Goal: Task Accomplishment & Management: Use online tool/utility

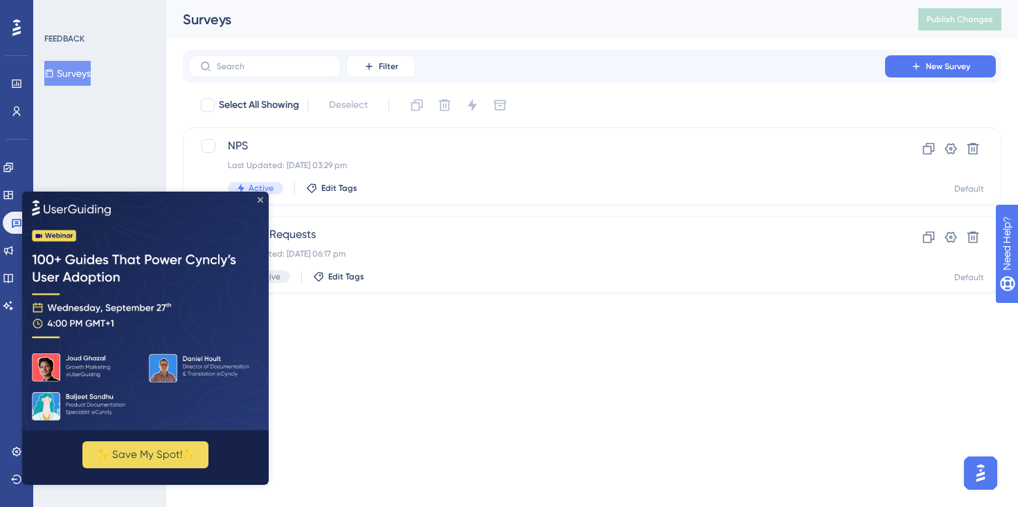
click at [261, 201] on icon "Close Preview" at bounding box center [261, 200] width 6 height 6
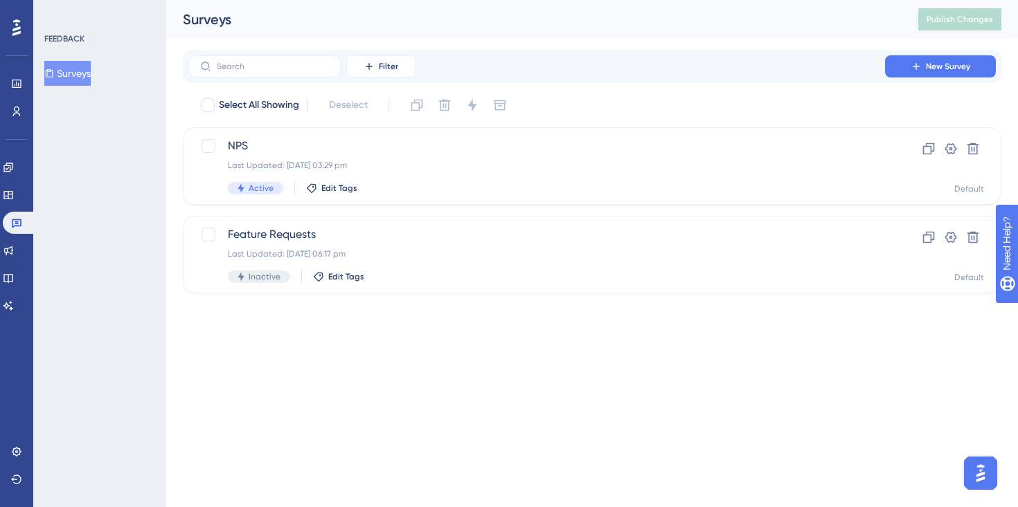
click at [318, 314] on div "Performance Users Engagement Widgets Feedback Product Updates Knowledge Base AI…" at bounding box center [591, 158] width 851 height 316
click at [13, 176] on link at bounding box center [8, 167] width 11 height 22
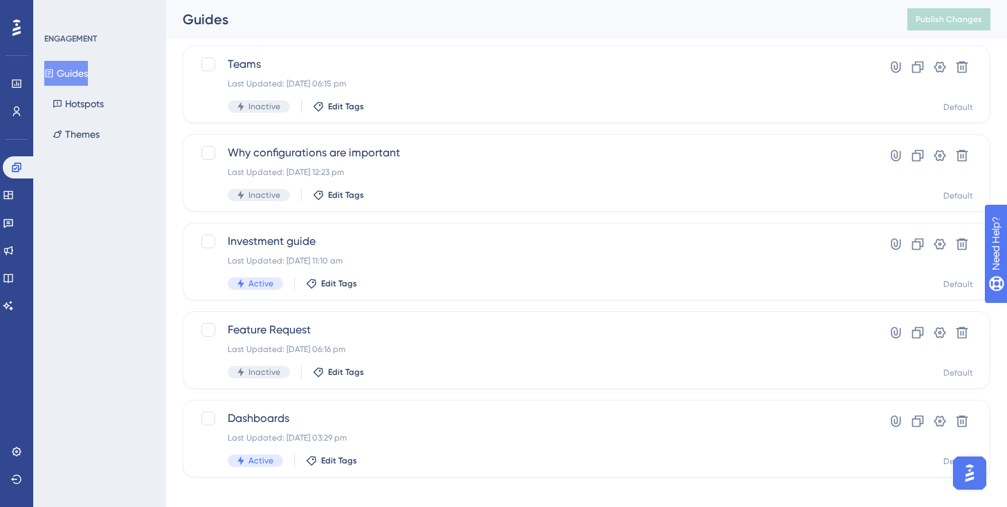
scroll to position [352, 0]
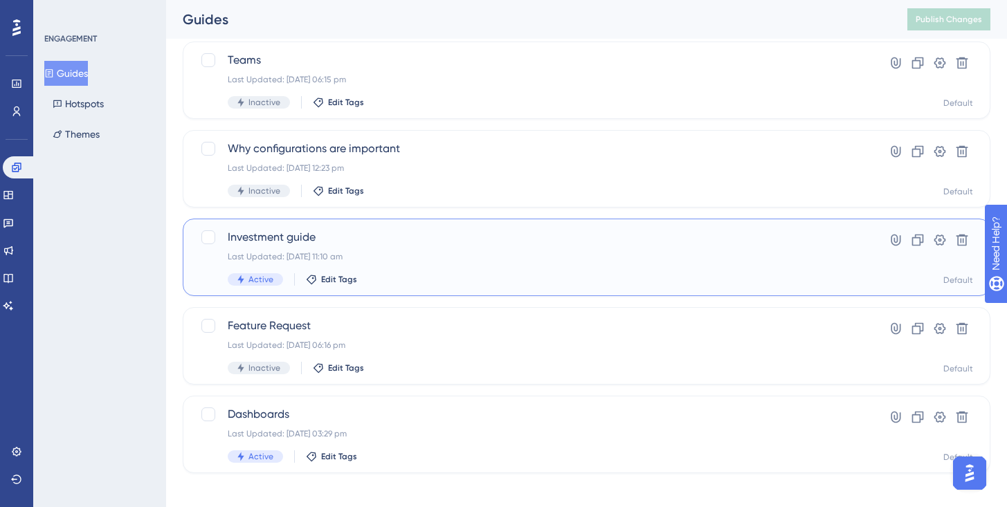
click at [325, 246] on div "Investment guide Last Updated: [DATE] 11:10 am Active Edit Tags" at bounding box center [531, 257] width 607 height 57
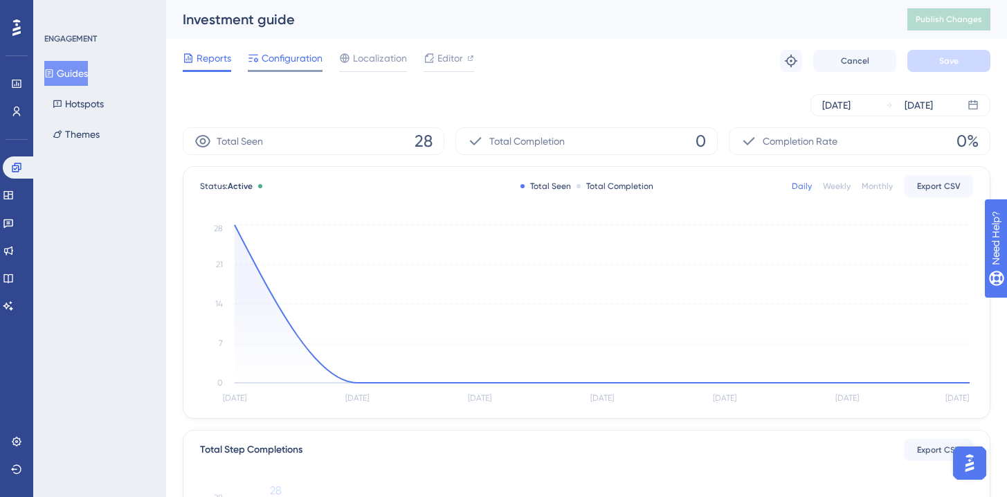
click at [287, 54] on span "Configuration" at bounding box center [292, 58] width 61 height 17
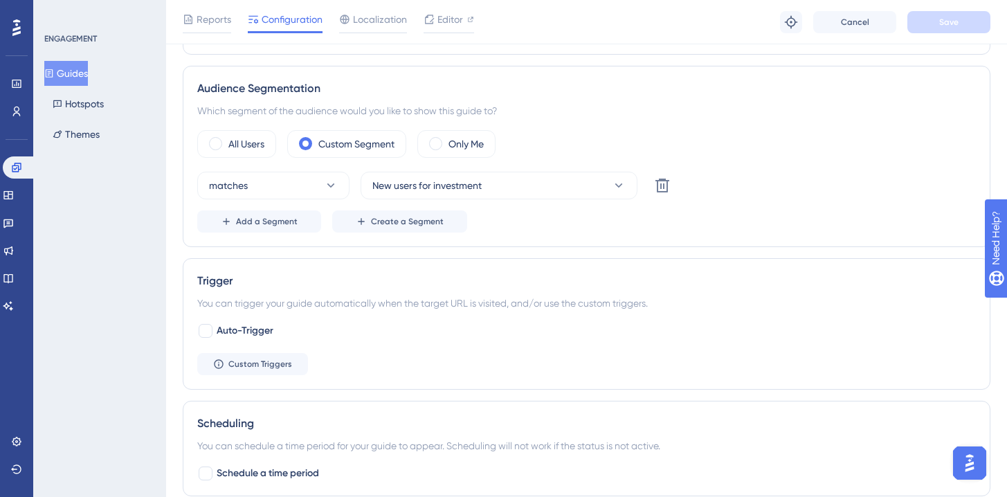
scroll to position [612, 0]
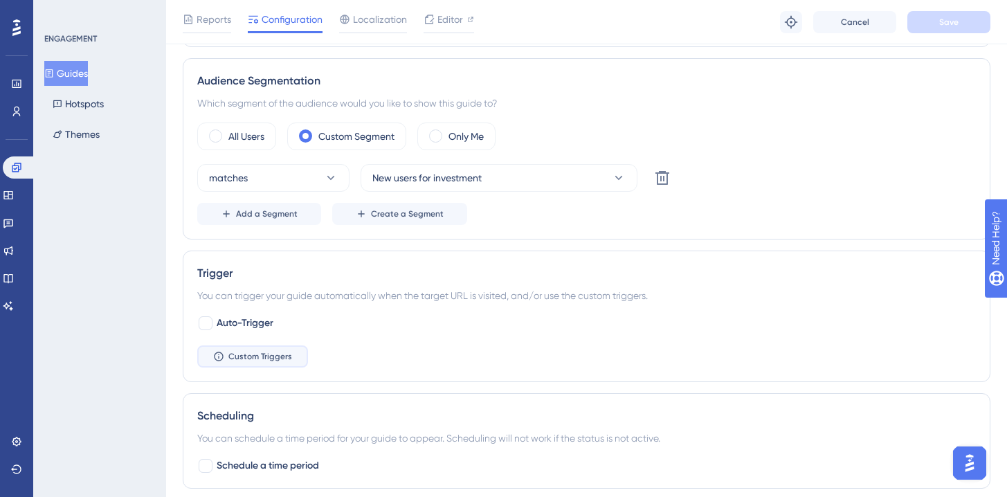
click at [271, 357] on span "Custom Triggers" at bounding box center [260, 356] width 64 height 11
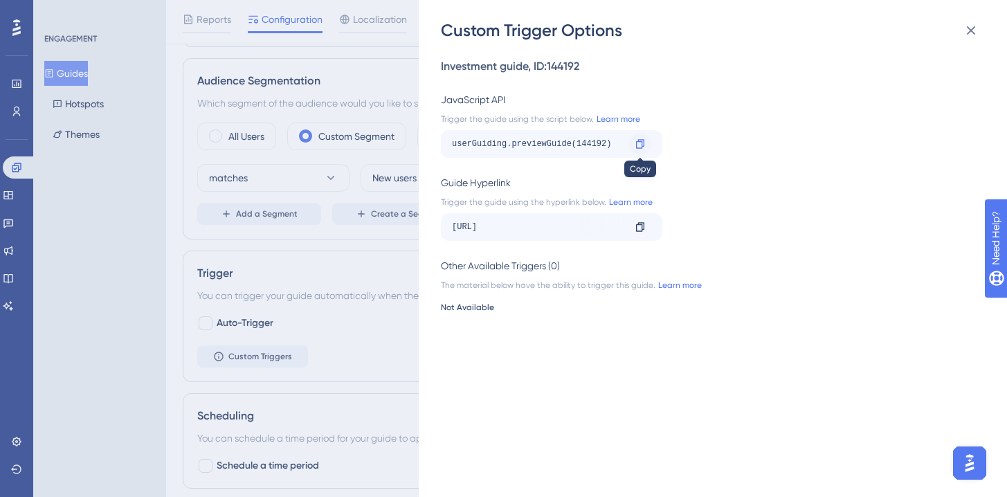
click at [639, 141] on icon at bounding box center [640, 143] width 8 height 9
click at [312, 151] on div "Custom Trigger Options Investment guide , ID: 144192 JavaScript API Trigger the…" at bounding box center [503, 248] width 1007 height 497
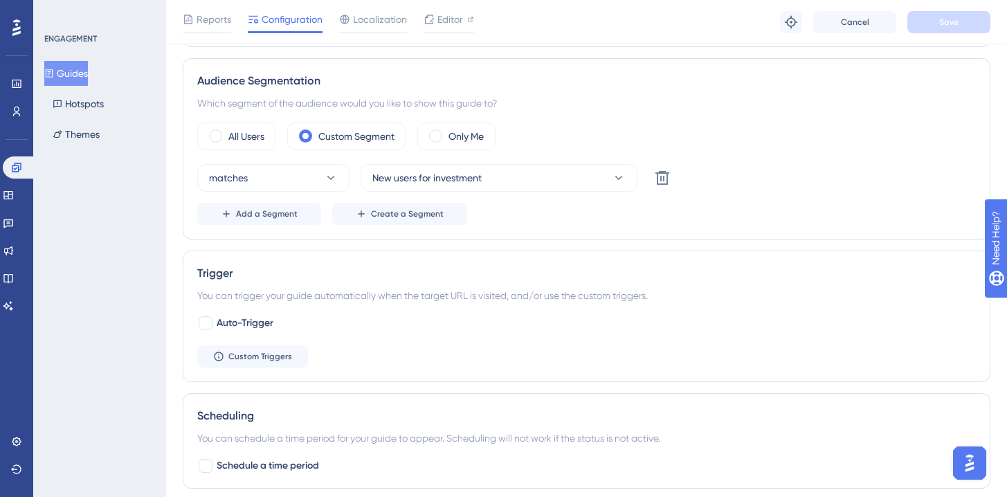
click at [78, 84] on button "Guides" at bounding box center [66, 73] width 44 height 25
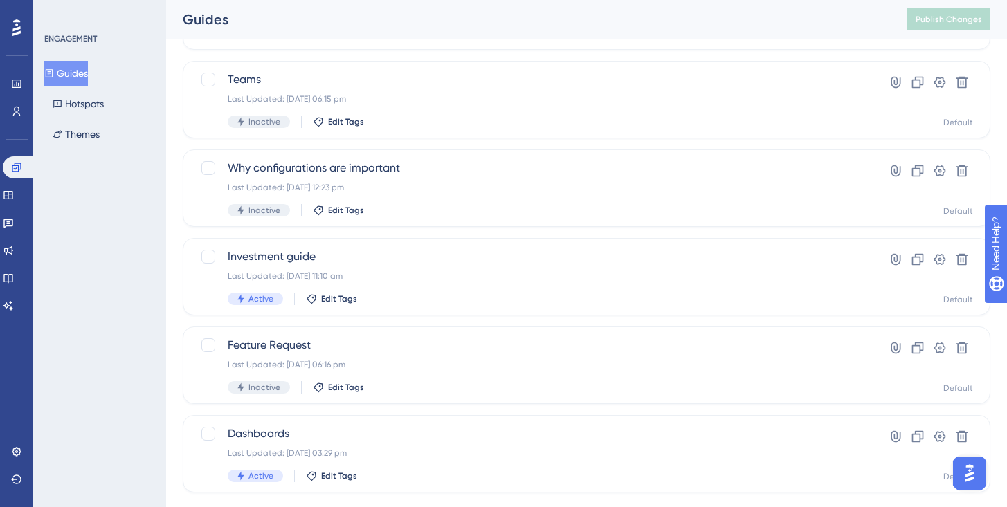
scroll to position [362, 0]
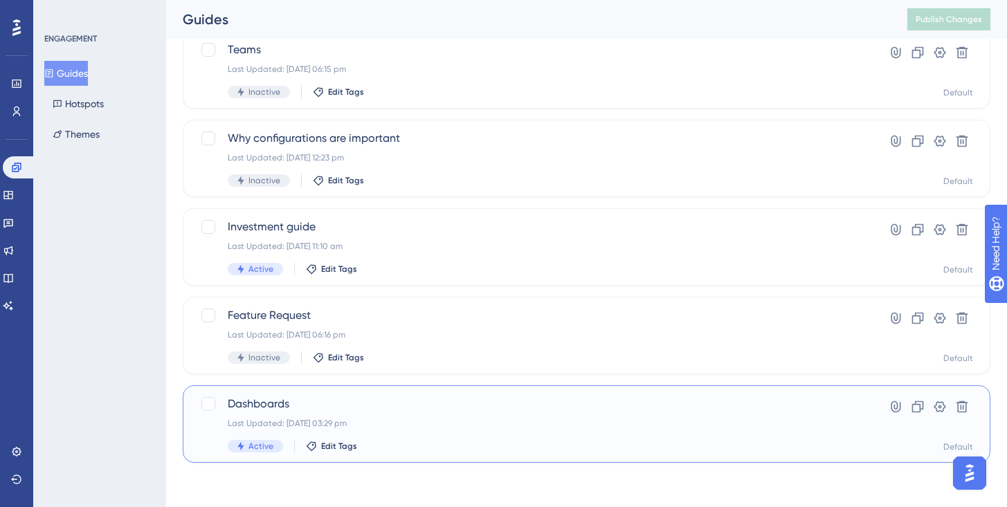
click at [315, 396] on span "Dashboards" at bounding box center [531, 404] width 607 height 17
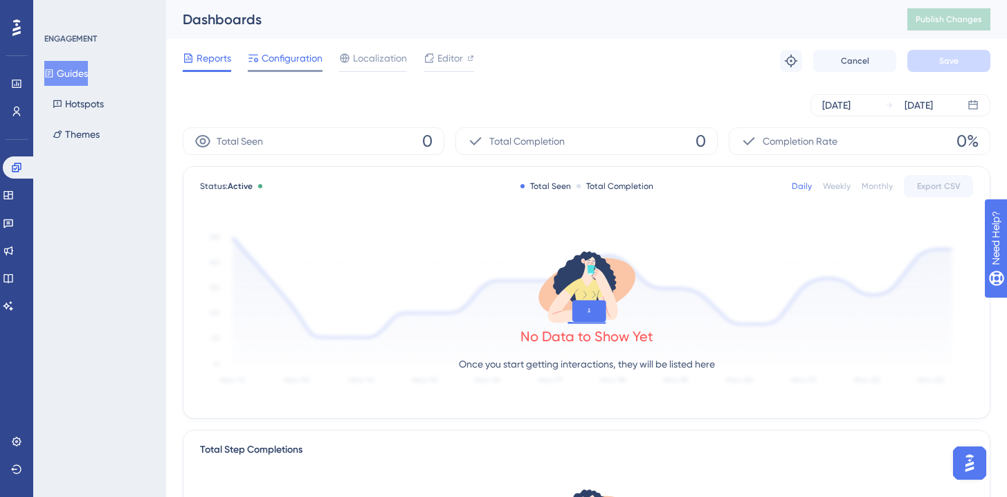
click at [307, 60] on span "Configuration" at bounding box center [292, 58] width 61 height 17
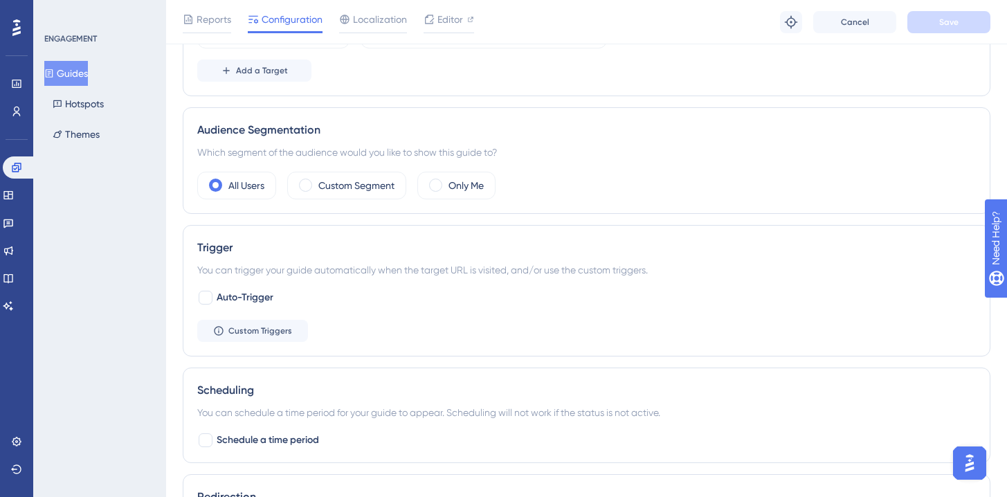
scroll to position [452, 0]
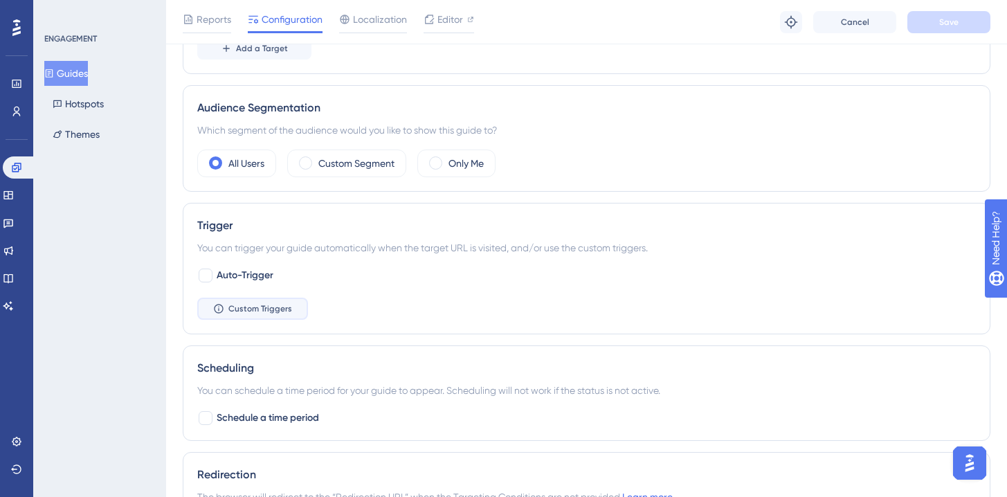
click at [259, 303] on span "Custom Triggers" at bounding box center [260, 308] width 64 height 11
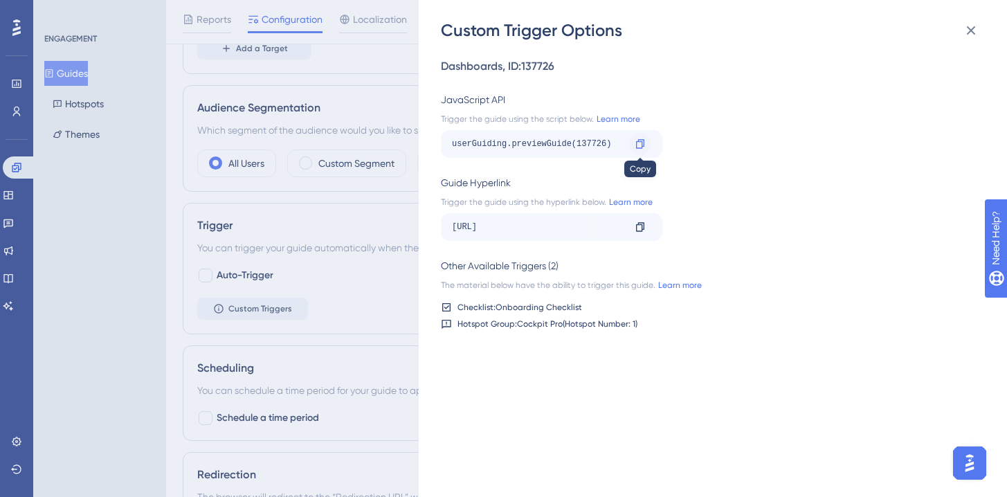
click at [645, 147] on icon at bounding box center [640, 143] width 11 height 11
click at [306, 181] on div "Custom Trigger Options Dashboards , ID: 137726 JavaScript API Trigger the guide…" at bounding box center [503, 248] width 1007 height 497
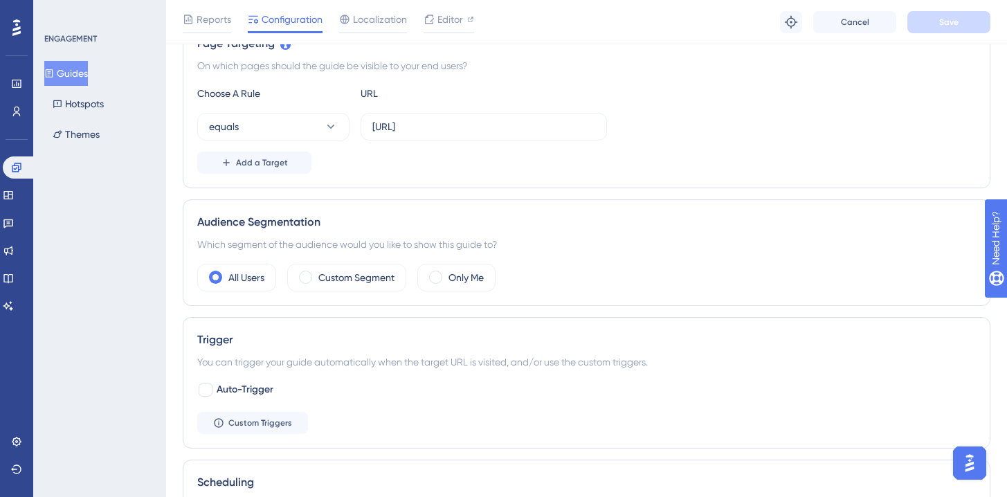
scroll to position [303, 0]
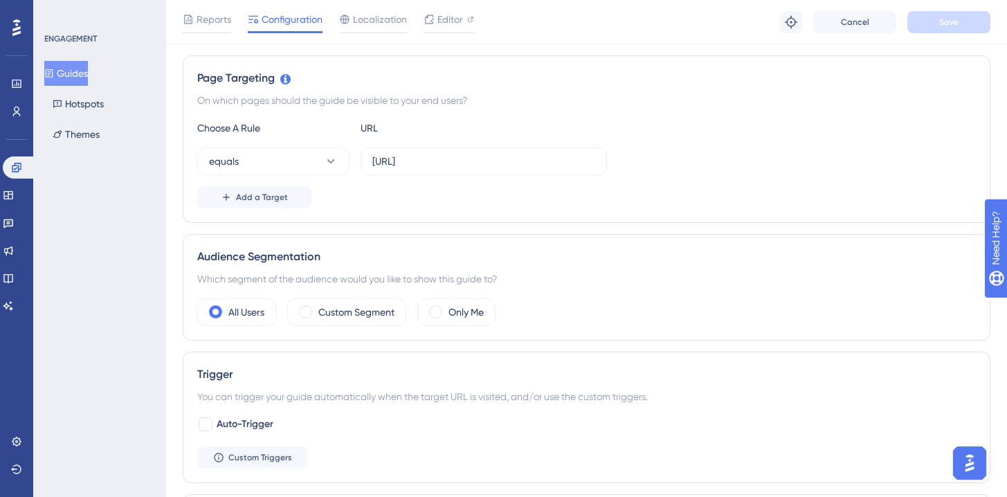
click at [88, 75] on button "Guides" at bounding box center [66, 73] width 44 height 25
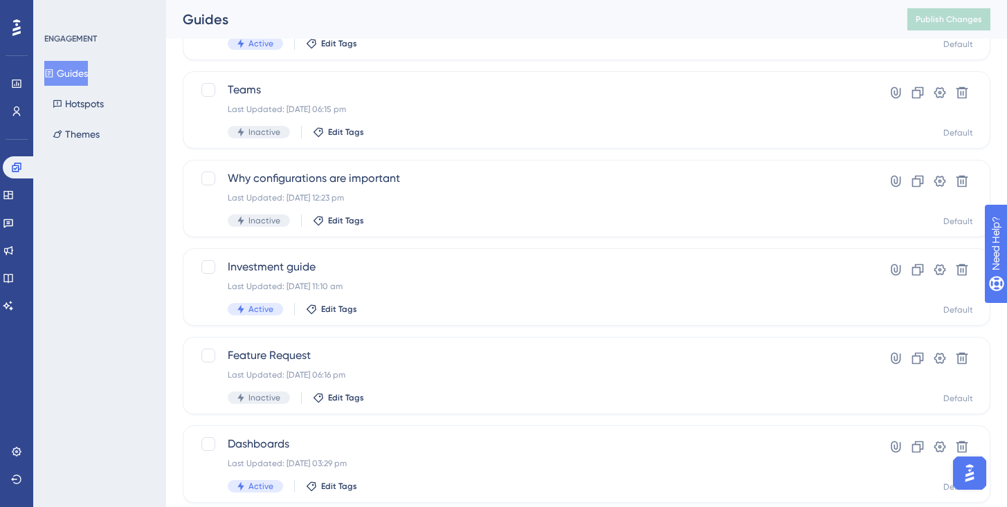
scroll to position [362, 0]
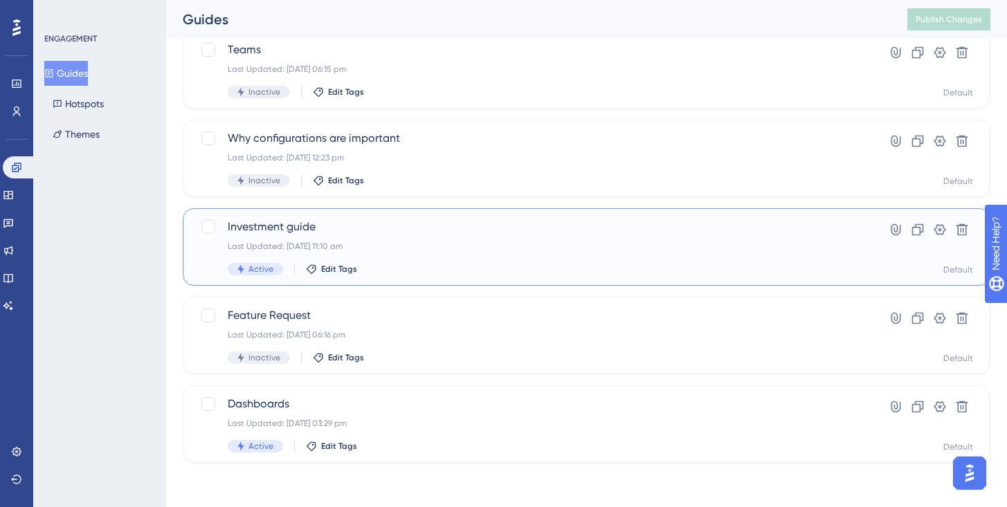
click at [422, 221] on span "Investment guide" at bounding box center [531, 227] width 607 height 17
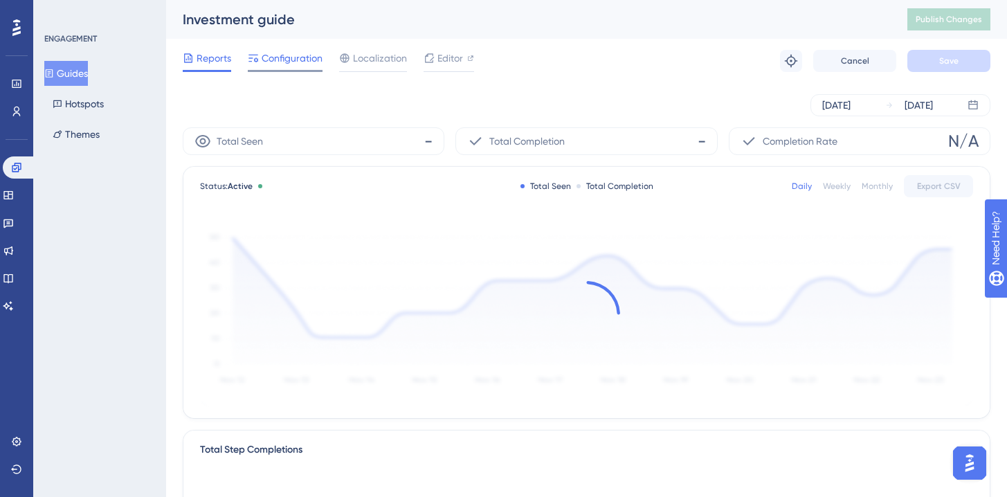
click at [291, 53] on span "Configuration" at bounding box center [292, 58] width 61 height 17
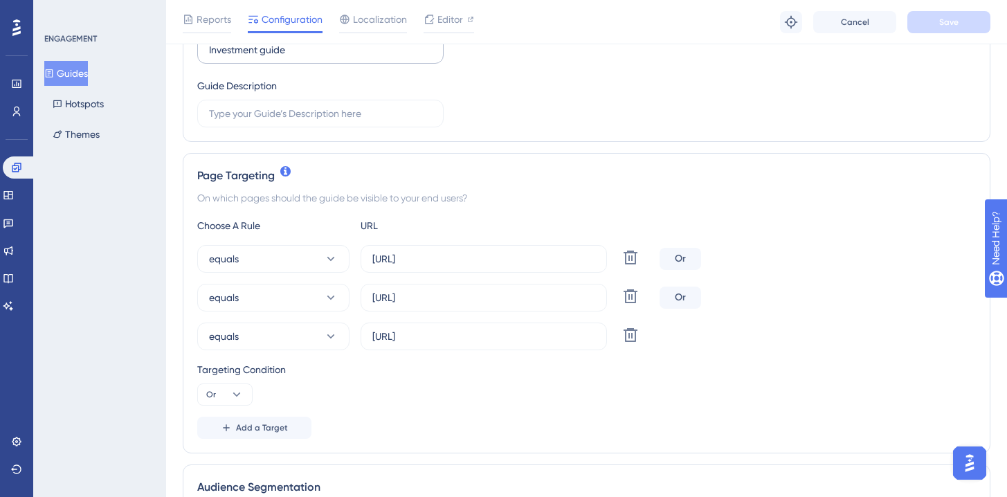
scroll to position [276, 0]
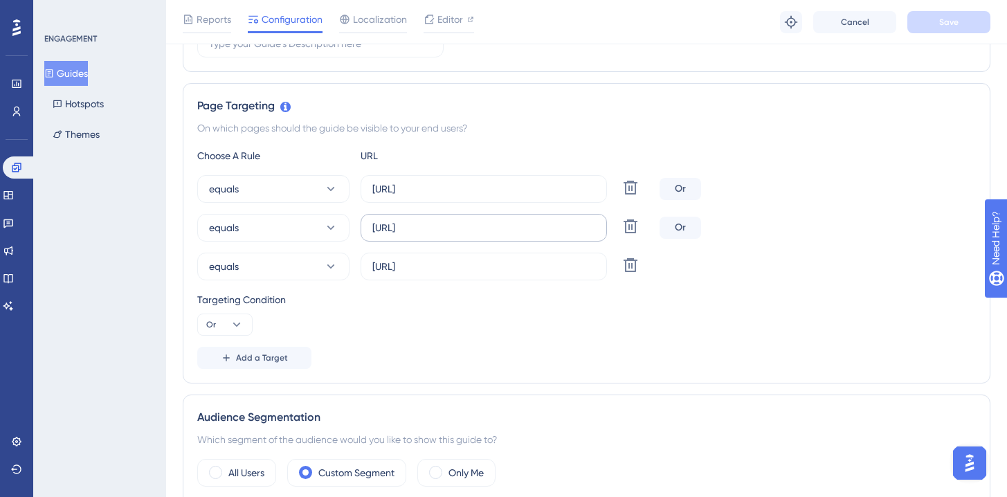
click at [453, 237] on label "[URL]" at bounding box center [484, 228] width 246 height 28
click at [453, 235] on input "[URL]" at bounding box center [483, 227] width 223 height 15
click at [453, 237] on label "[URL]" at bounding box center [484, 228] width 246 height 28
click at [453, 235] on input "[URL]" at bounding box center [483, 227] width 223 height 15
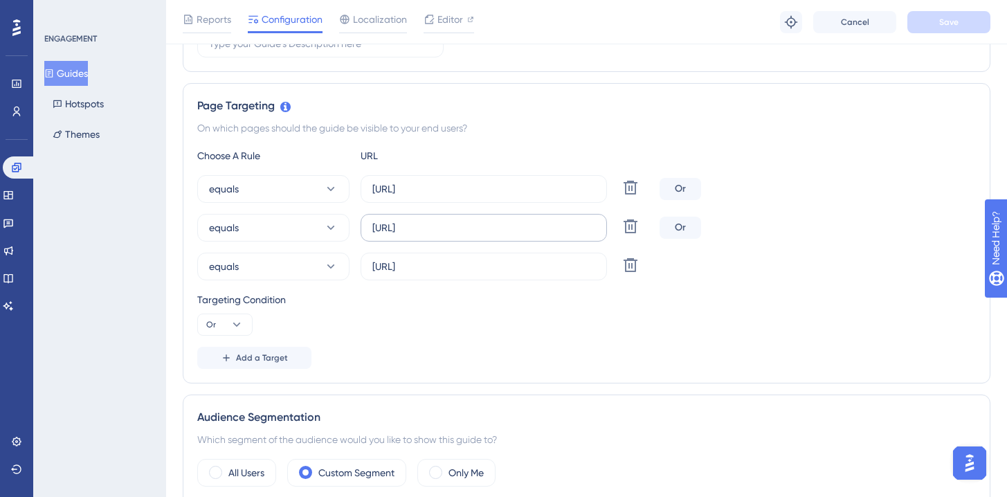
click at [453, 237] on label "[URL]" at bounding box center [484, 228] width 246 height 28
click at [453, 235] on input "[URL]" at bounding box center [483, 227] width 223 height 15
click at [457, 226] on input "[URL]" at bounding box center [483, 227] width 223 height 15
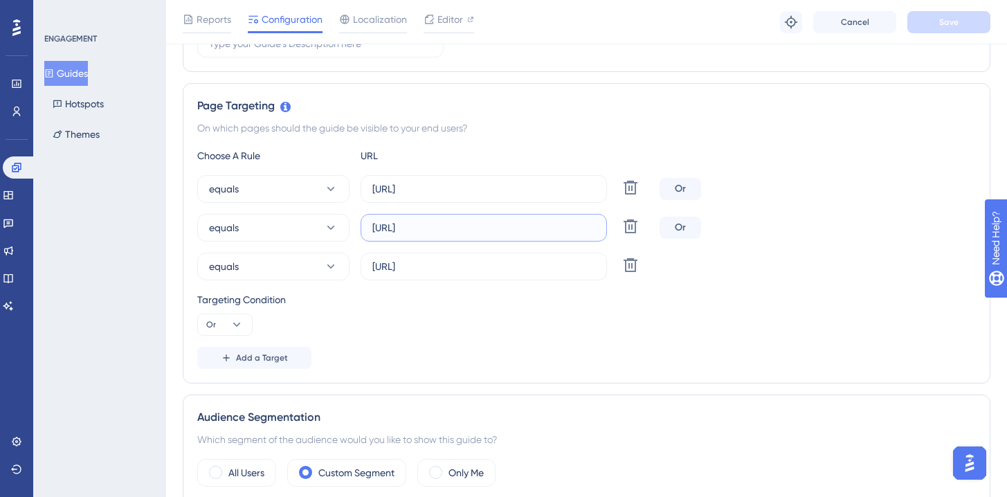
click at [457, 226] on input "[URL]" at bounding box center [483, 227] width 223 height 15
click at [512, 273] on input "[URL]" at bounding box center [483, 266] width 223 height 15
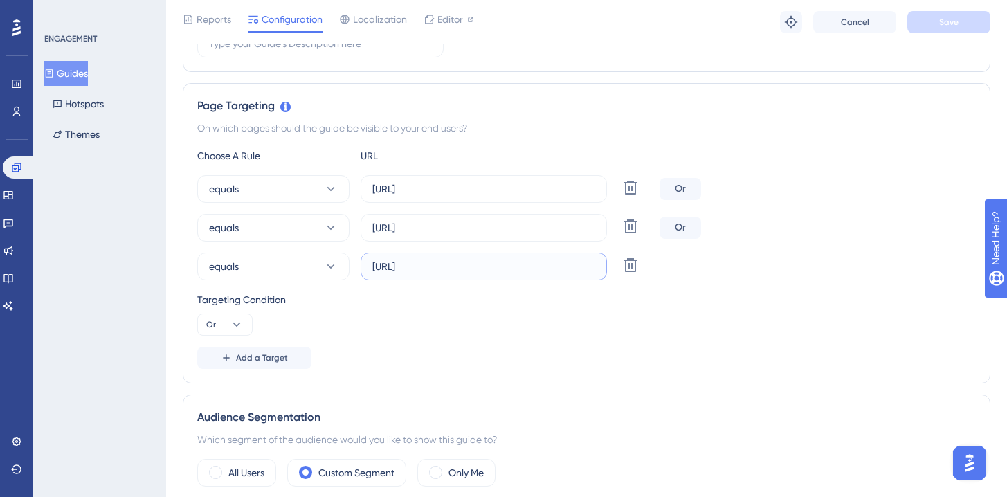
click at [512, 269] on input "[URL]" at bounding box center [483, 266] width 223 height 15
click at [337, 105] on div "Page Targeting" at bounding box center [586, 106] width 779 height 17
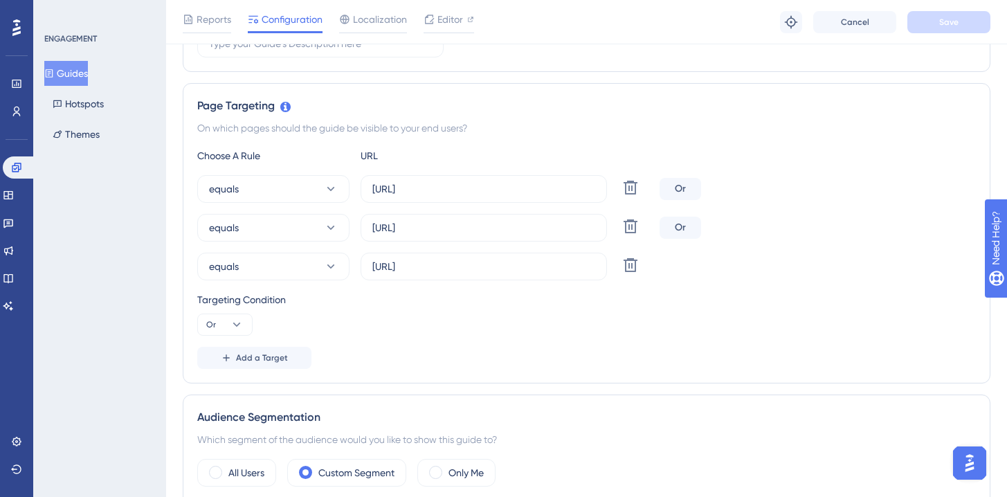
click at [76, 69] on button "Guides" at bounding box center [66, 73] width 44 height 25
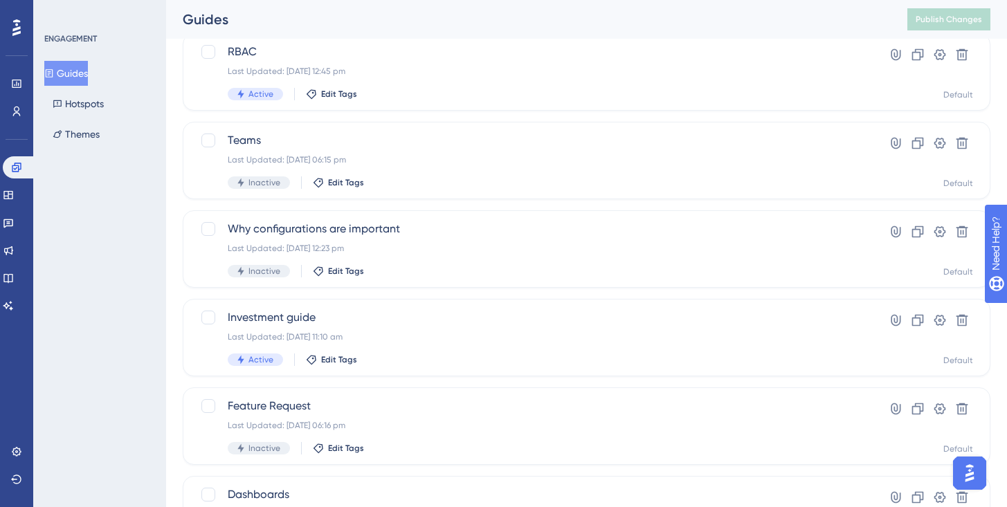
scroll to position [362, 0]
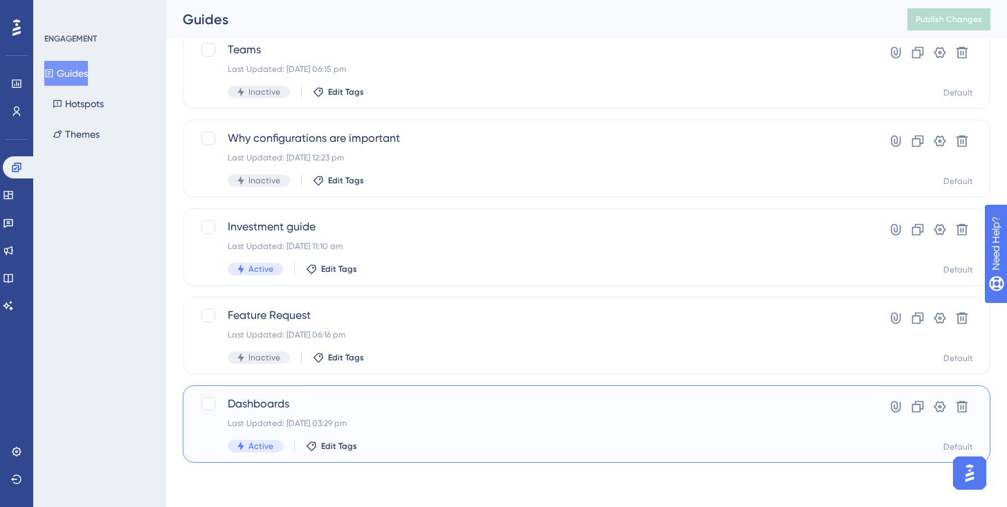
click at [354, 416] on div "Dashboards Last Updated: [DATE] 03:29 pm Active Edit Tags" at bounding box center [531, 424] width 607 height 57
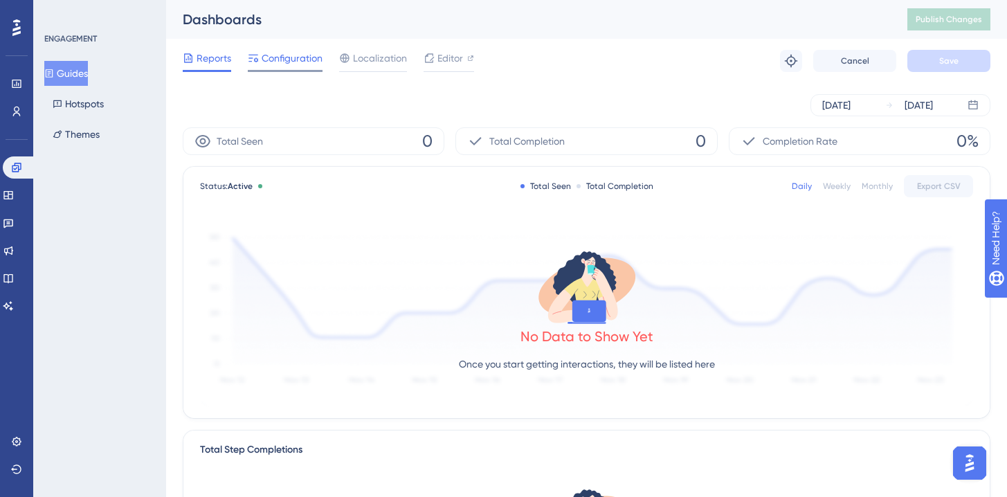
click at [308, 64] on span "Configuration" at bounding box center [292, 58] width 61 height 17
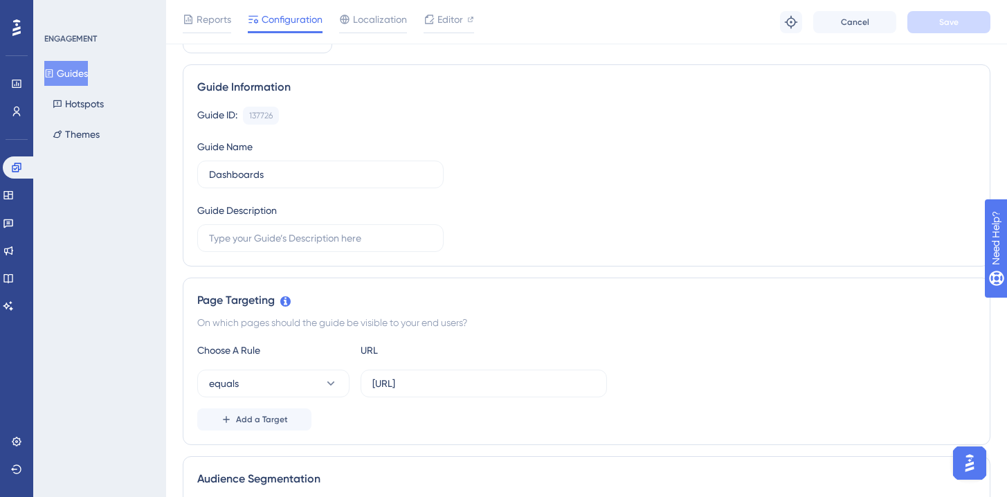
scroll to position [84, 0]
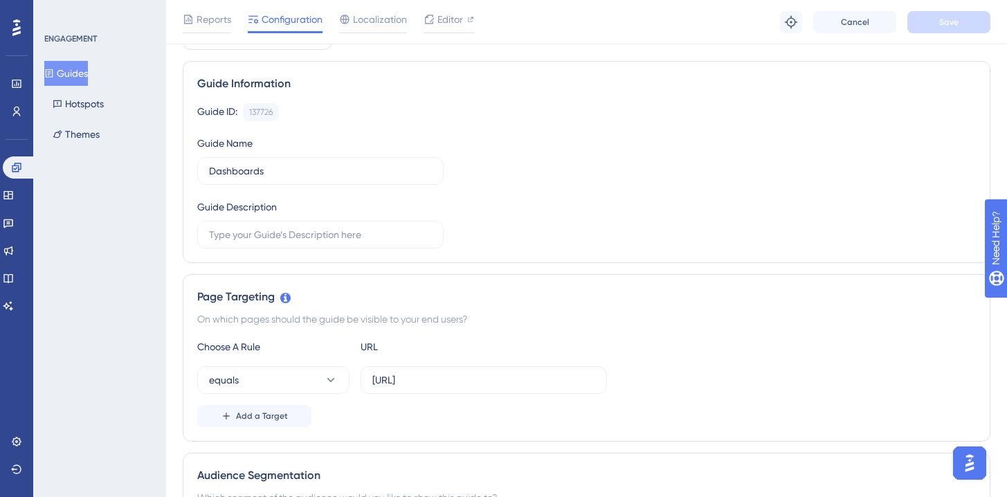
click at [87, 74] on button "Guides" at bounding box center [66, 73] width 44 height 25
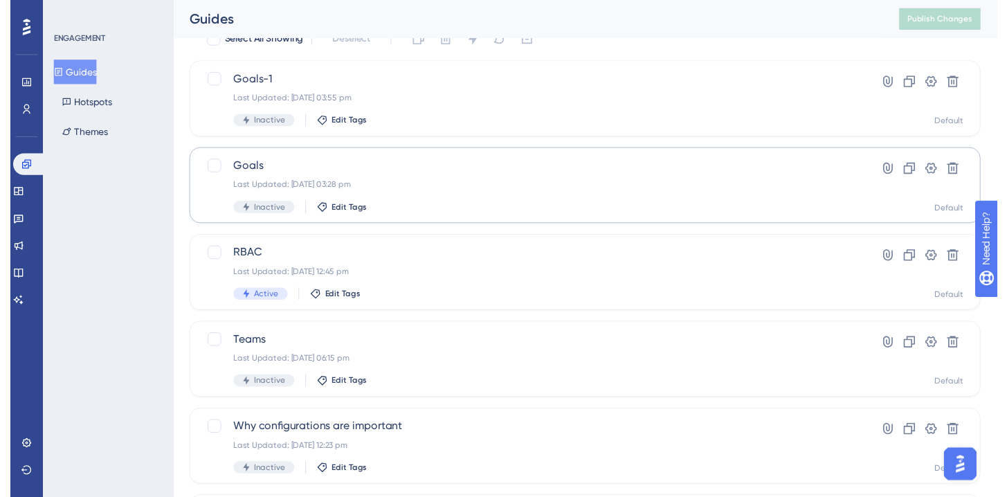
scroll to position [30, 0]
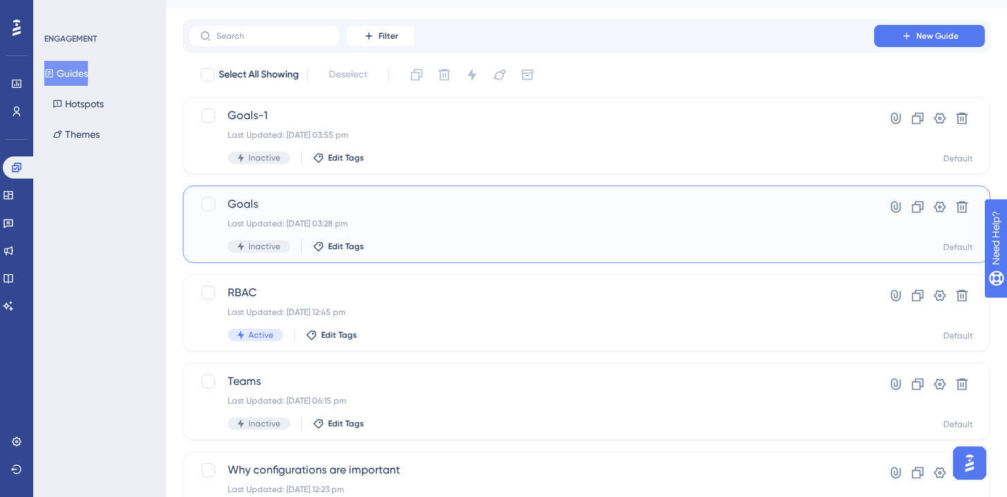
click at [425, 247] on div "Inactive Edit Tags" at bounding box center [531, 246] width 607 height 12
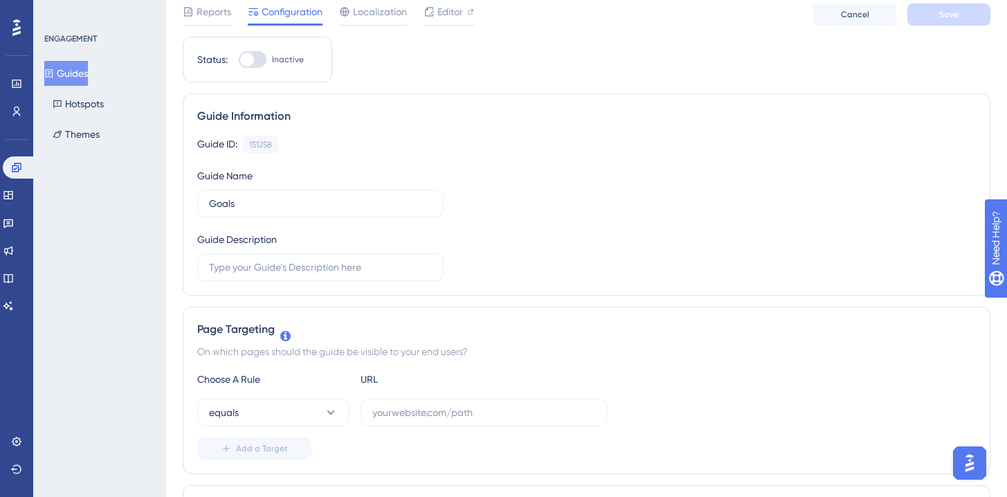
scroll to position [7, 0]
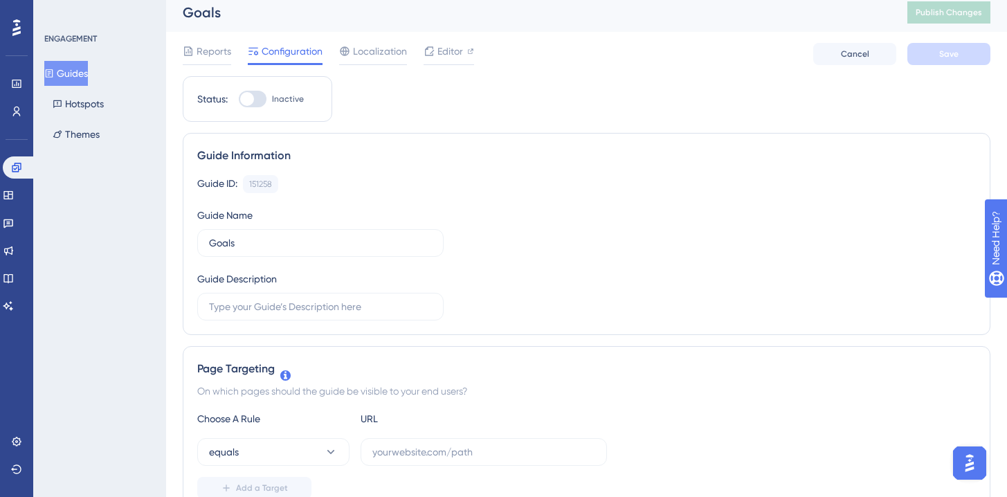
click at [72, 78] on button "Guides" at bounding box center [66, 73] width 44 height 25
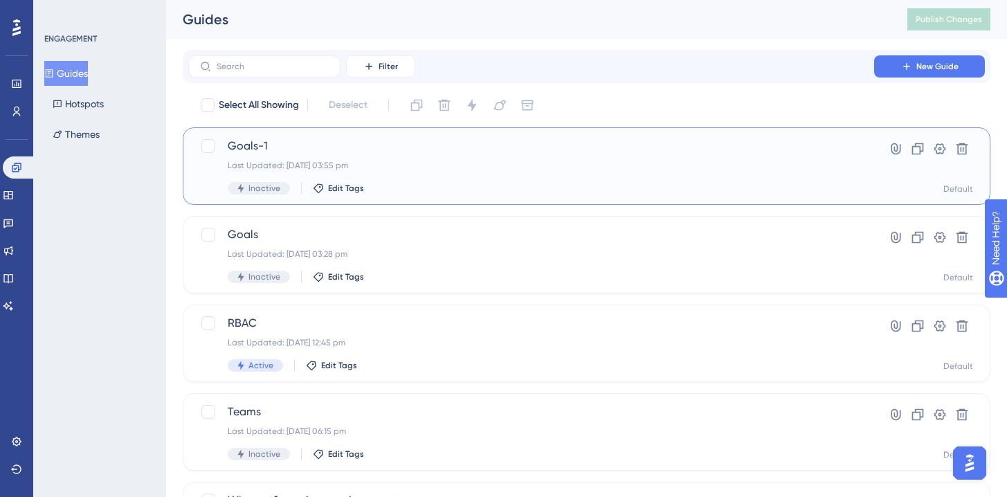
click at [327, 144] on span "Goals-1" at bounding box center [531, 146] width 607 height 17
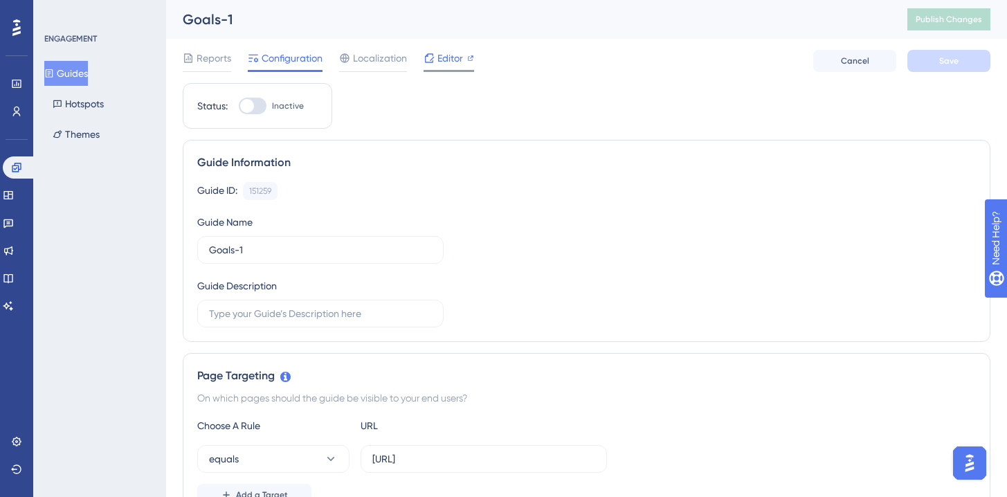
click at [452, 64] on span "Editor" at bounding box center [450, 58] width 26 height 17
